Goal: Transaction & Acquisition: Download file/media

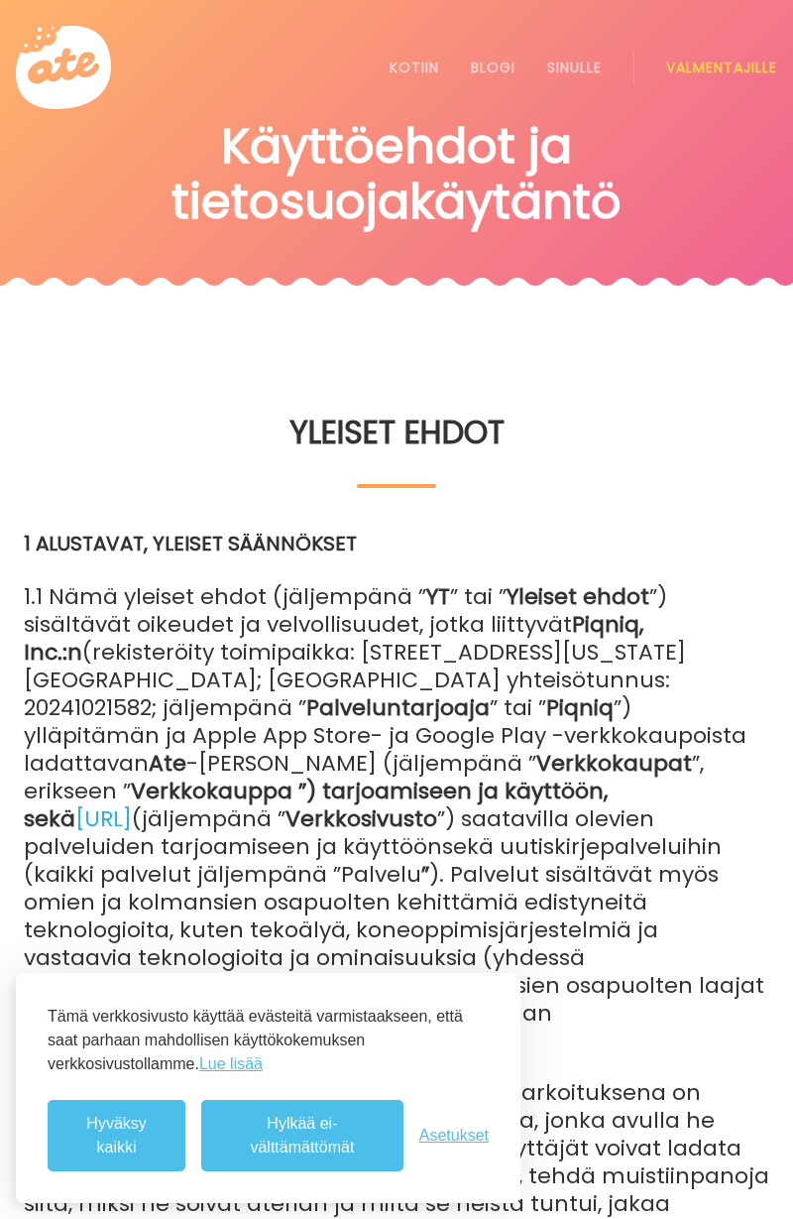
click at [345, 1141] on font "Hylkää ei-välttämättömät" at bounding box center [302, 1135] width 104 height 41
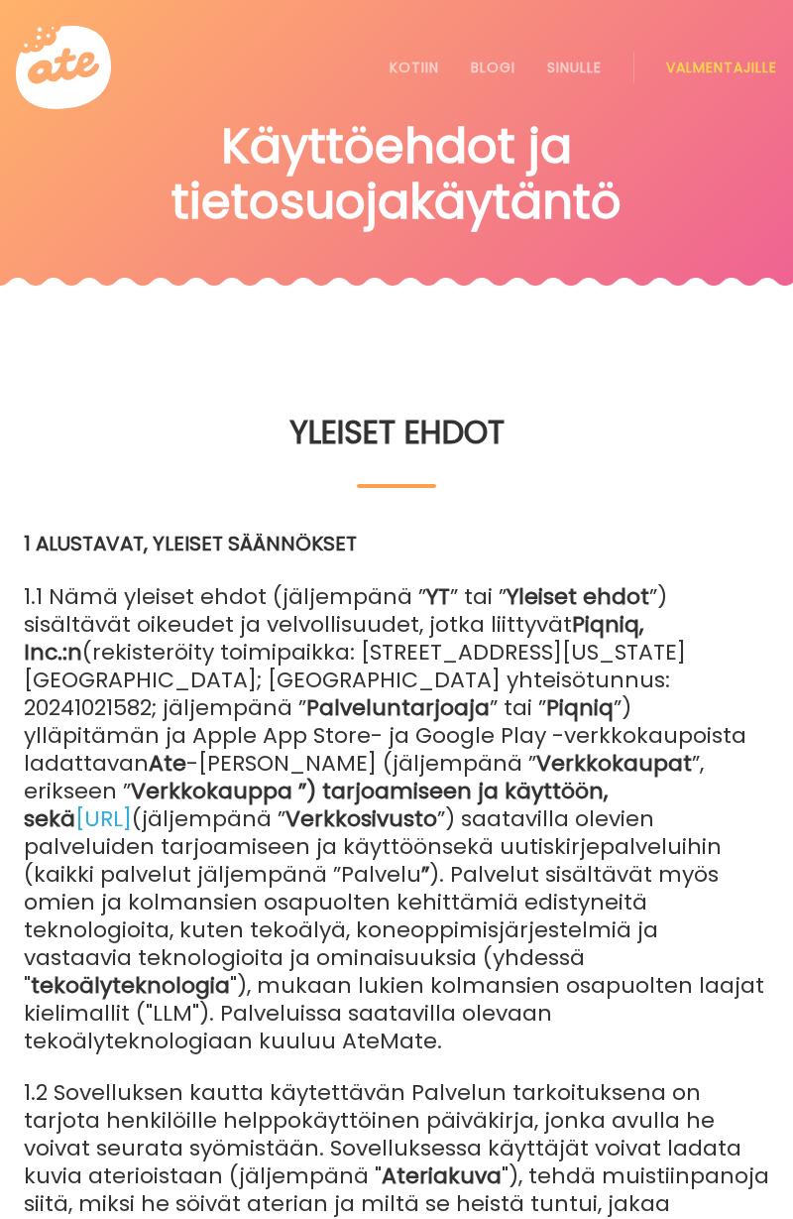
click at [411, 58] on font "Kotiin" at bounding box center [415, 68] width 50 height 20
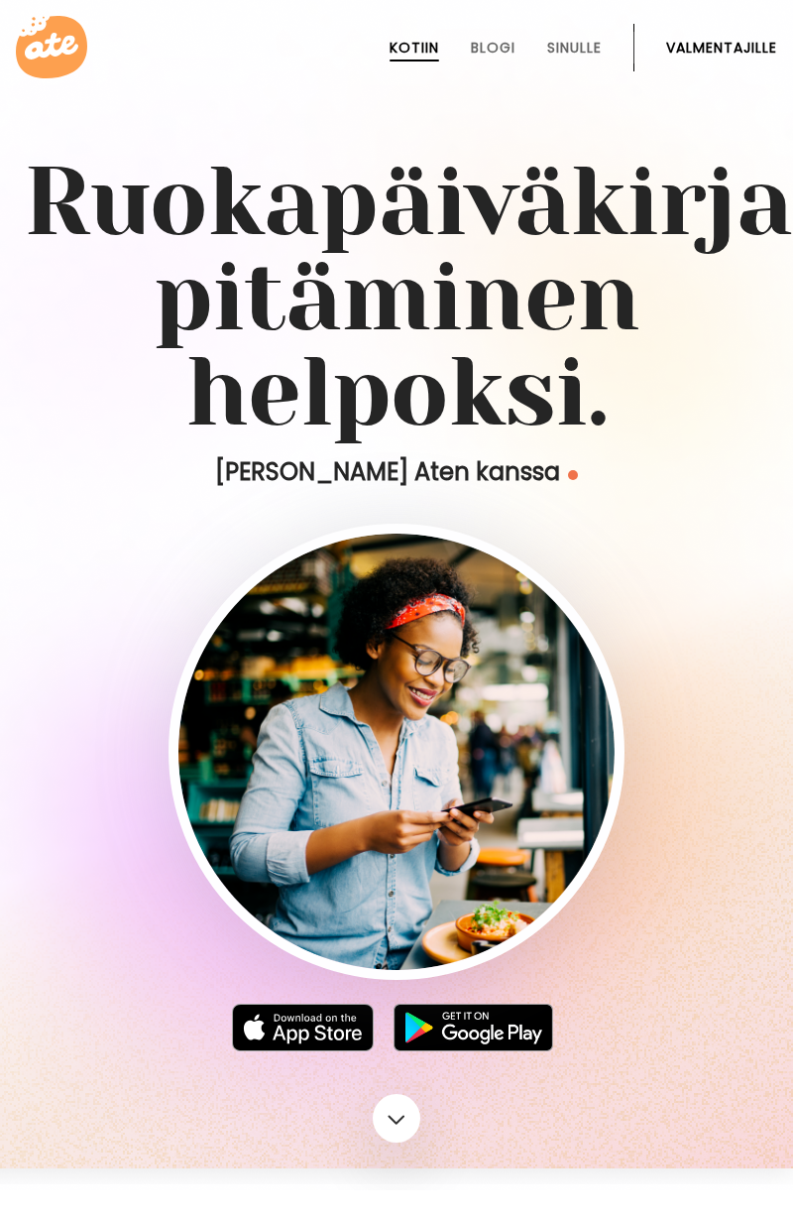
click at [473, 1040] on img at bounding box center [474, 1028] width 160 height 48
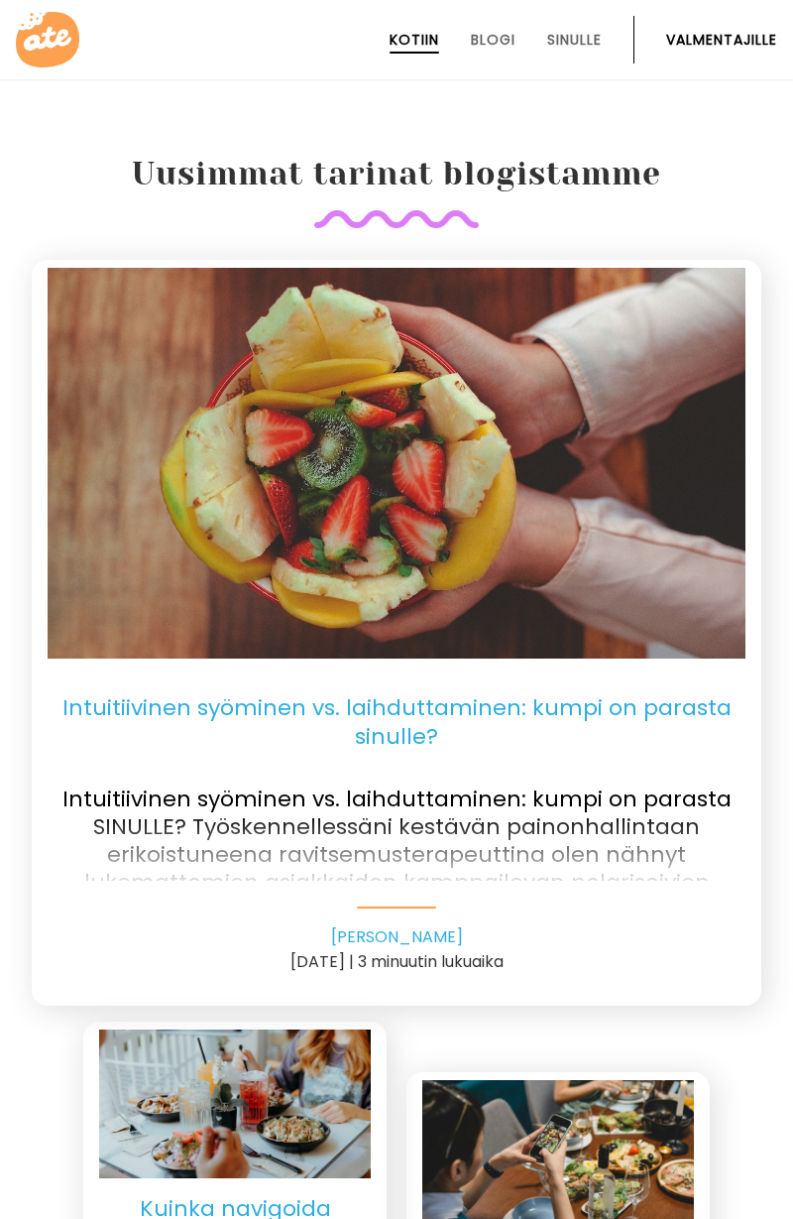
scroll to position [4118, 0]
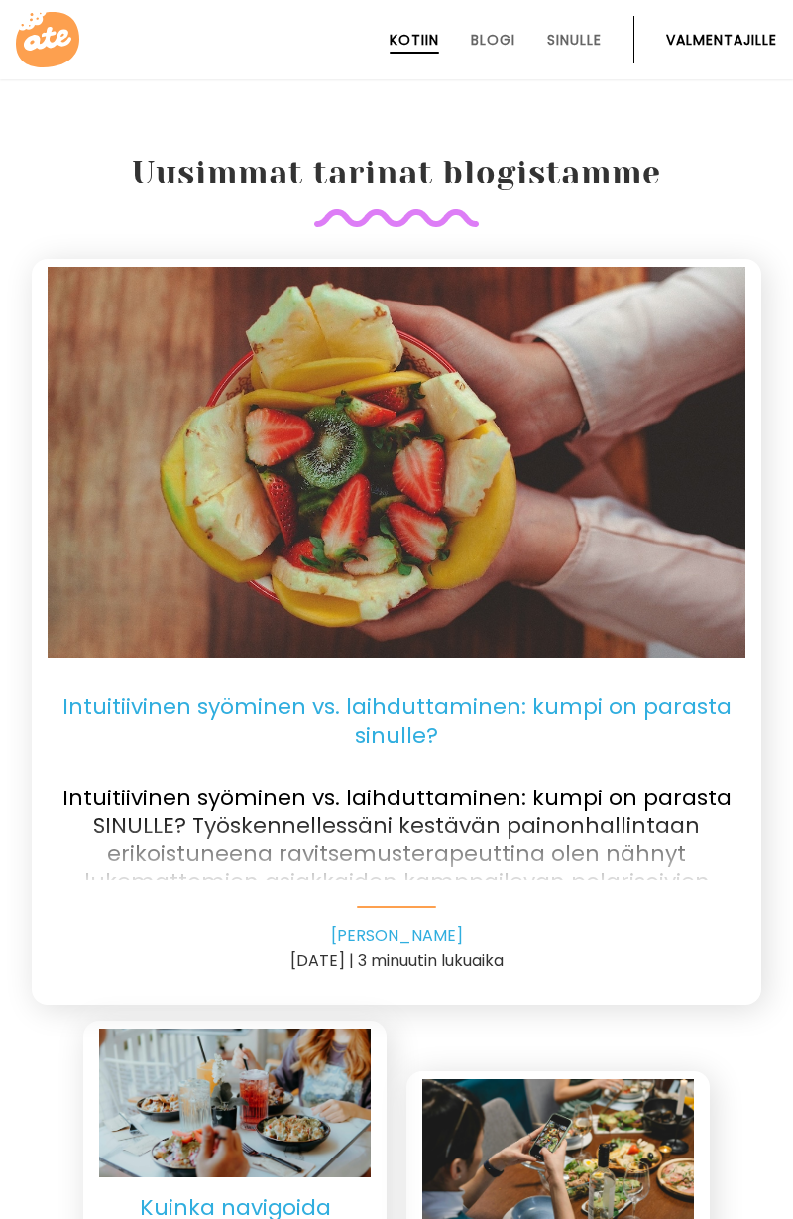
click at [434, 718] on font "Intuitiivinen syöminen vs. laihduttaminen: kumpi on parasta sinulle?" at bounding box center [396, 720] width 669 height 60
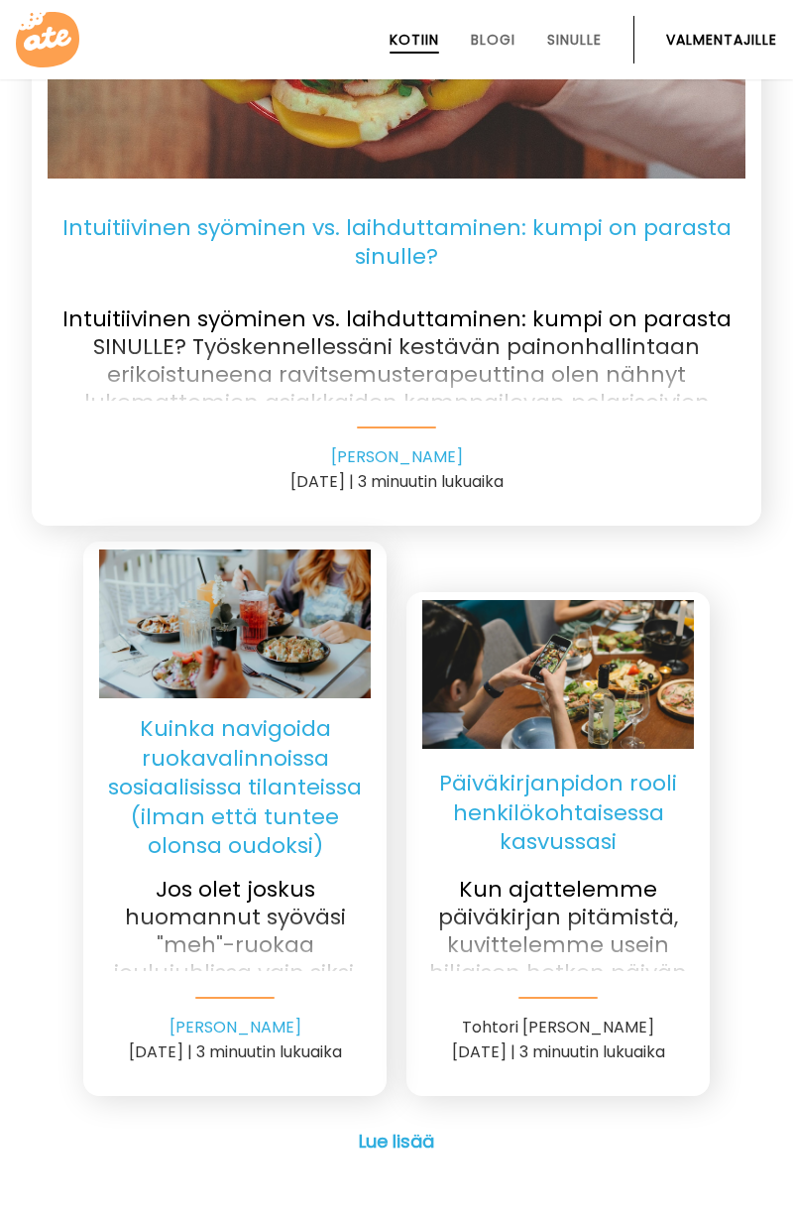
scroll to position [4600, 0]
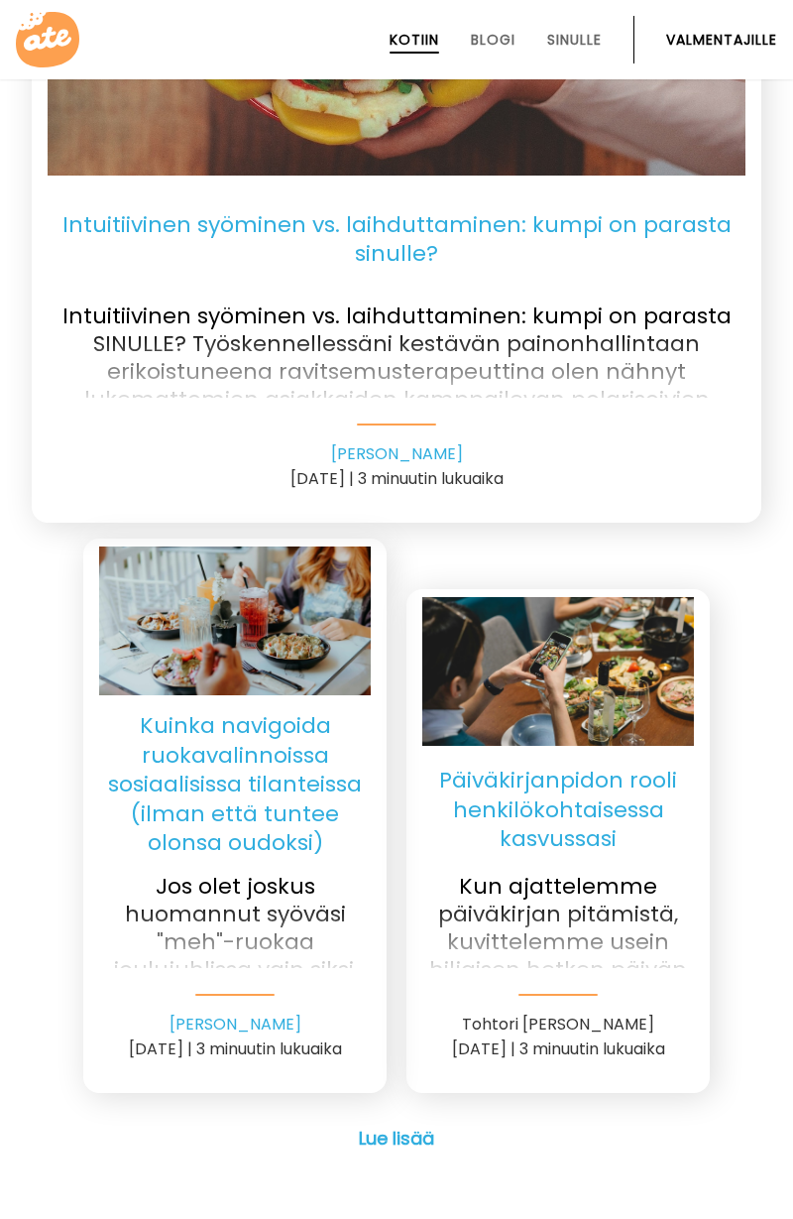
click at [247, 866] on p "Jos olet joskus huomannut syöväsi "meh"-ruokaa joulujuhlissa vain siksi, että k…" at bounding box center [235, 912] width 272 height 111
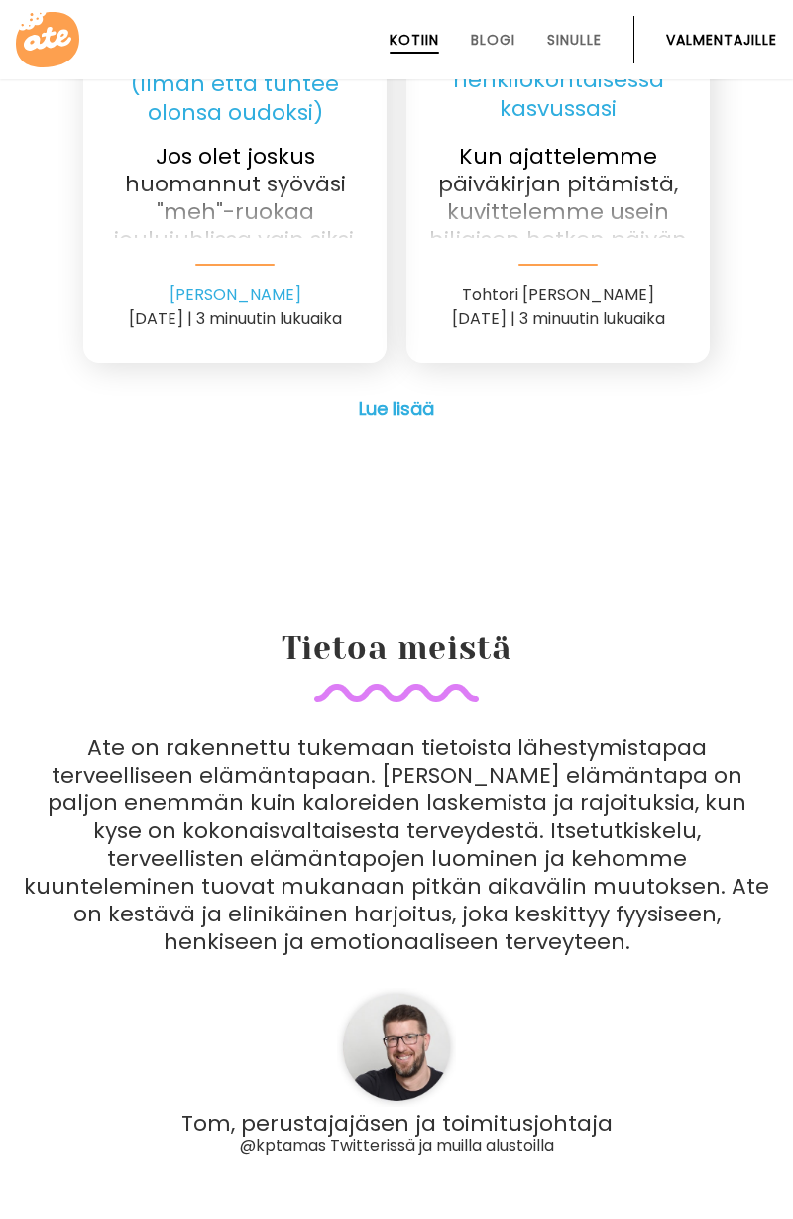
scroll to position [5328, 0]
click at [572, 30] on font "Sinulle" at bounding box center [574, 40] width 55 height 20
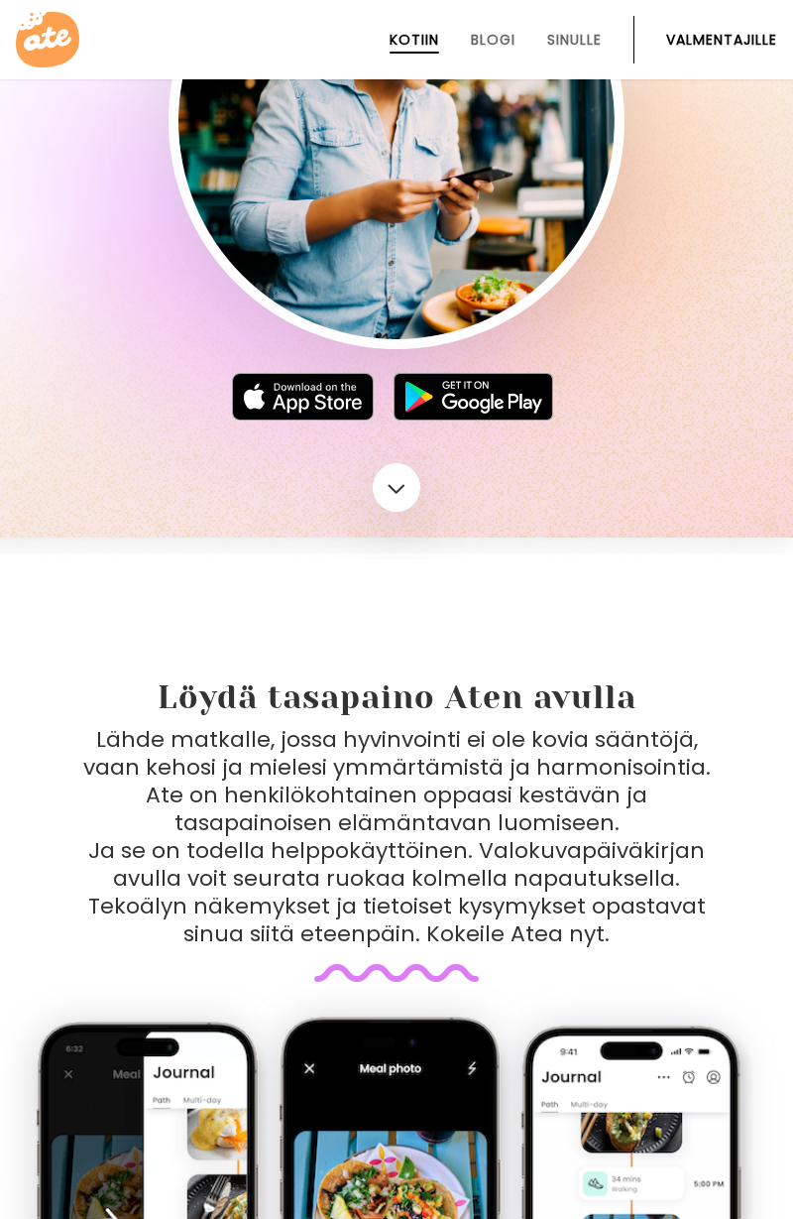
scroll to position [0, 0]
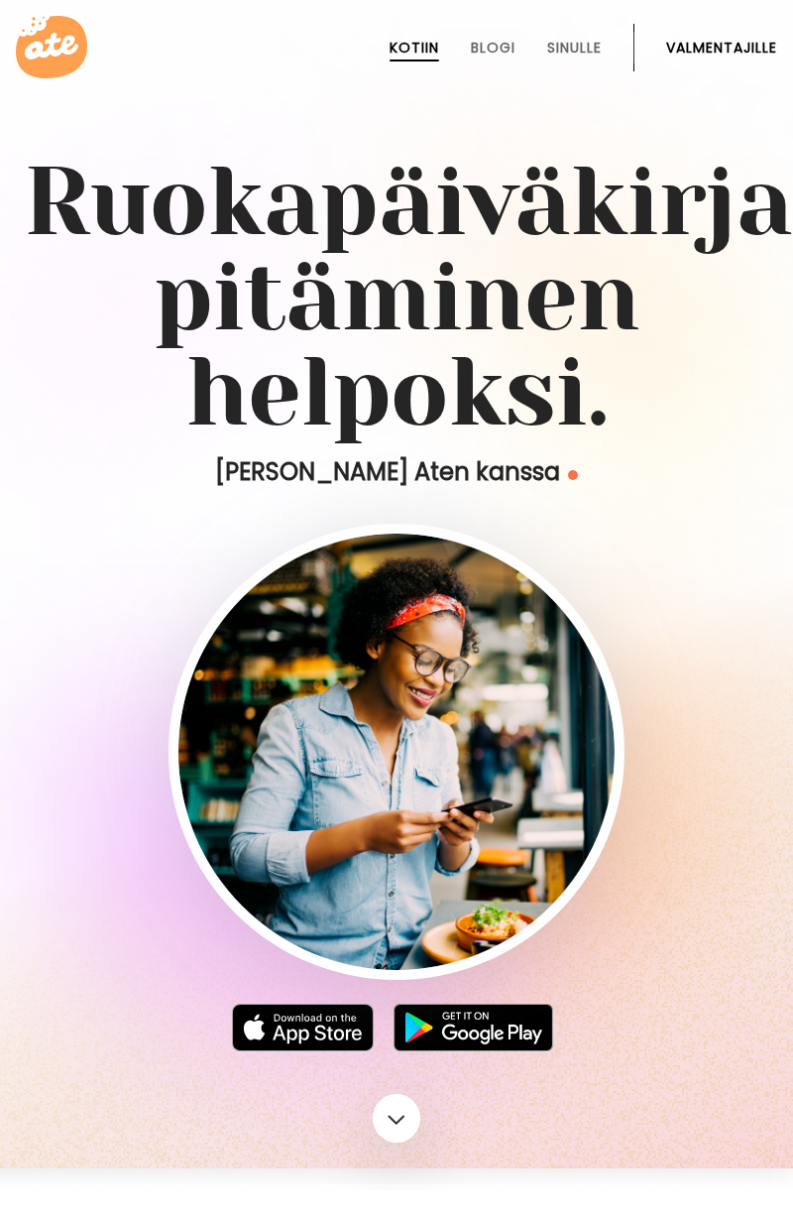
click at [27, 36] on icon at bounding box center [51, 47] width 71 height 62
click at [37, 64] on icon at bounding box center [51, 47] width 71 height 62
click at [413, 43] on font "Kotiin" at bounding box center [415, 48] width 50 height 20
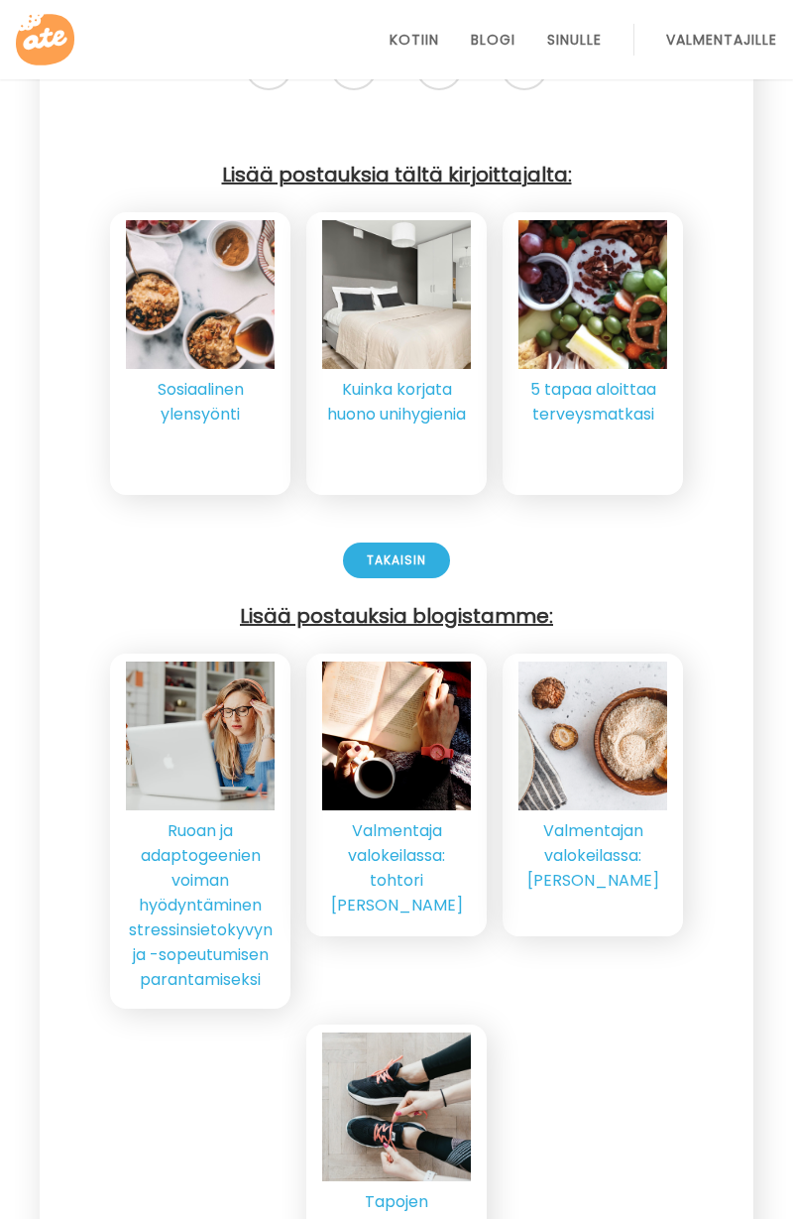
scroll to position [5975, 0]
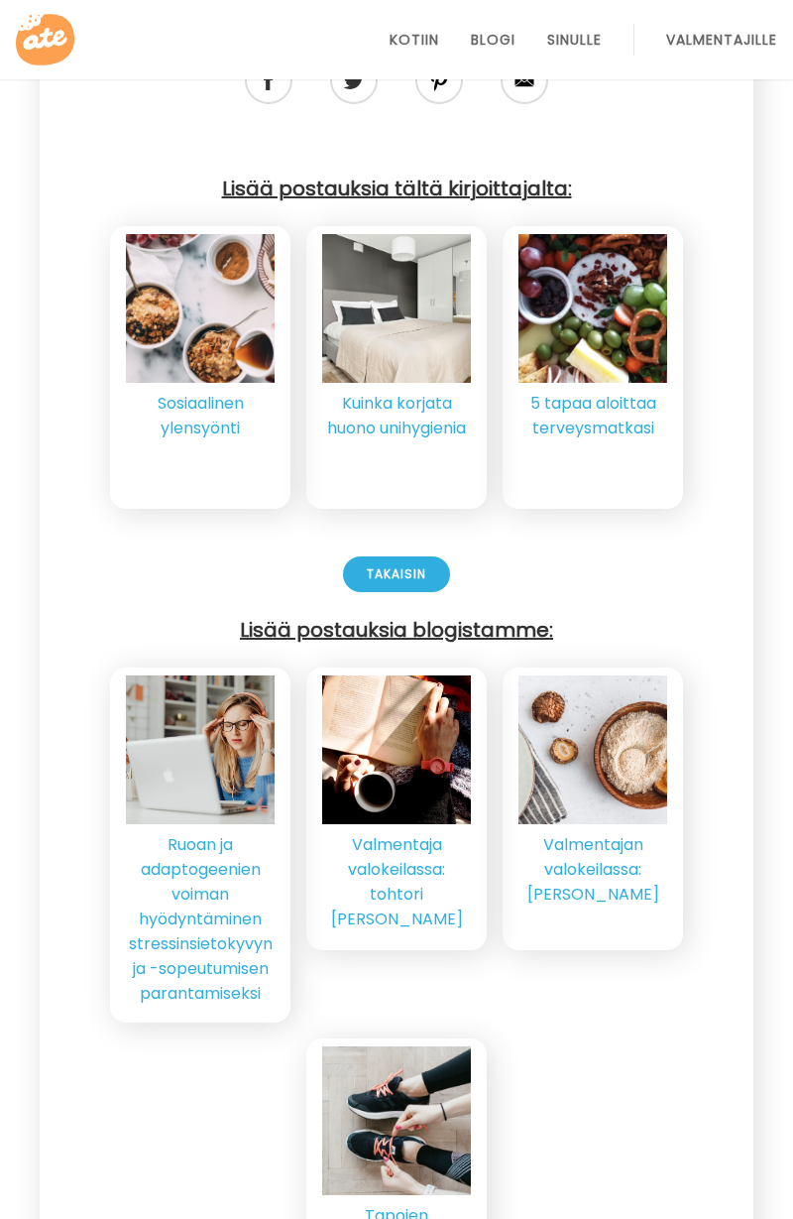
click at [399, 565] on font "Takaisin" at bounding box center [397, 573] width 60 height 17
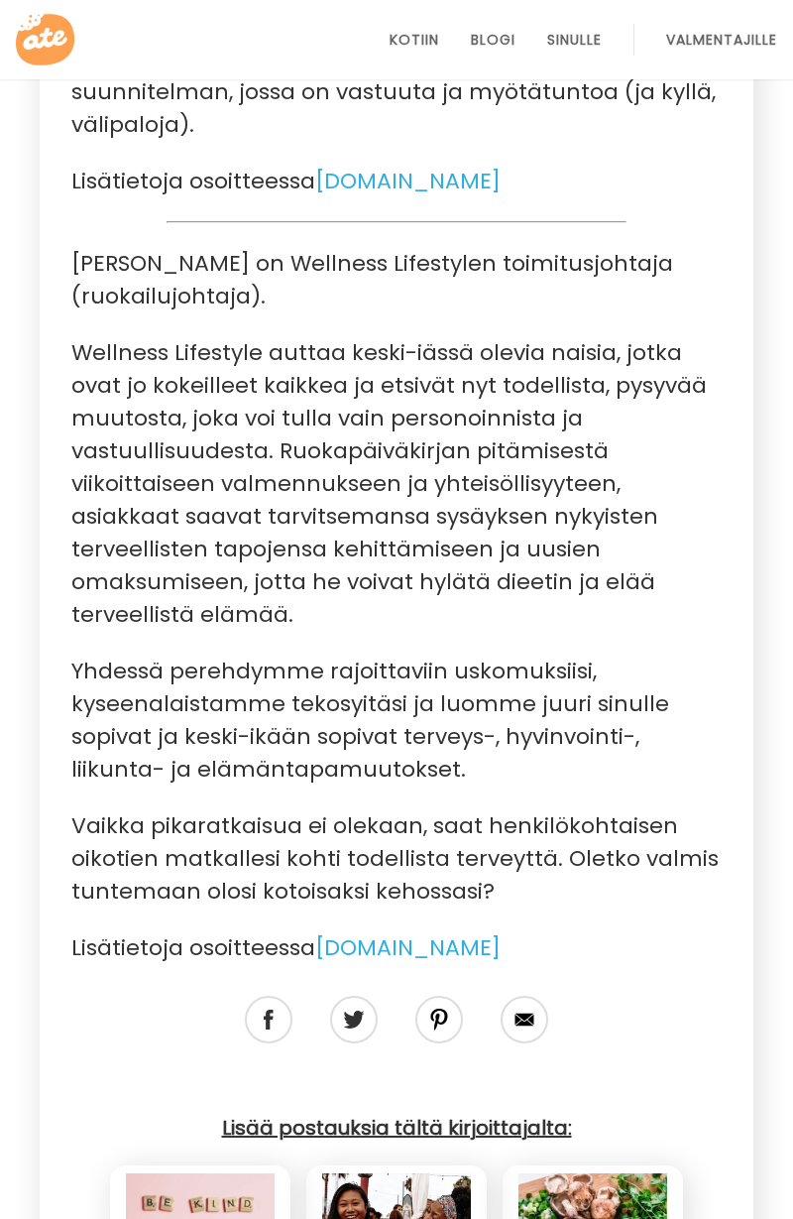
scroll to position [7255, 0]
